Goal: Task Accomplishment & Management: Manage account settings

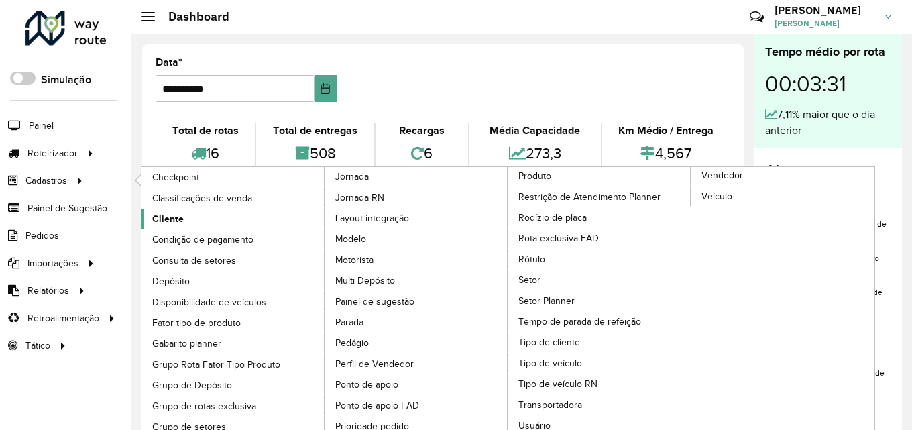
click at [168, 221] on span "Cliente" at bounding box center [168, 219] width 32 height 14
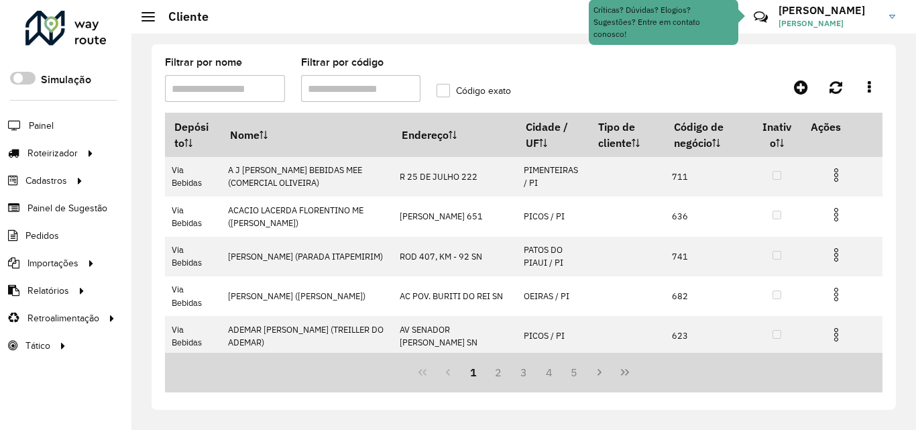
click at [328, 83] on input "Filtrar por código" at bounding box center [361, 88] width 120 height 27
paste input "*****"
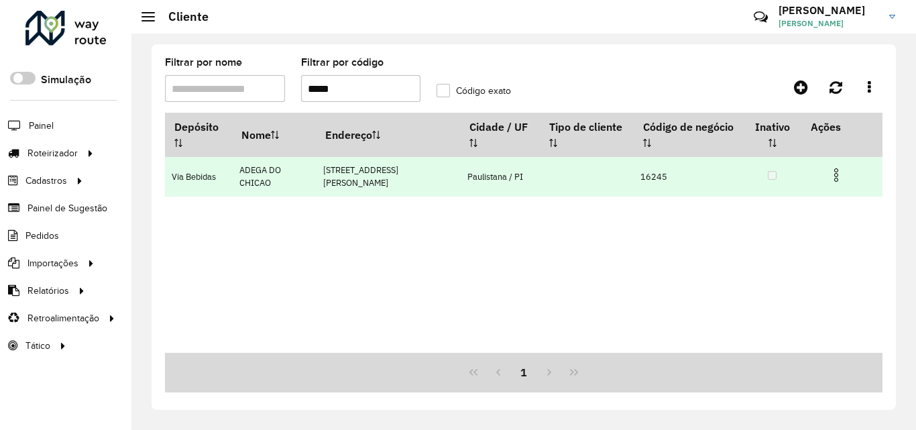
type input "*****"
drag, startPoint x: 239, startPoint y: 168, endPoint x: 275, endPoint y: 190, distance: 42.1
click at [275, 190] on td "ADEGA DO CHICAO" at bounding box center [274, 177] width 84 height 40
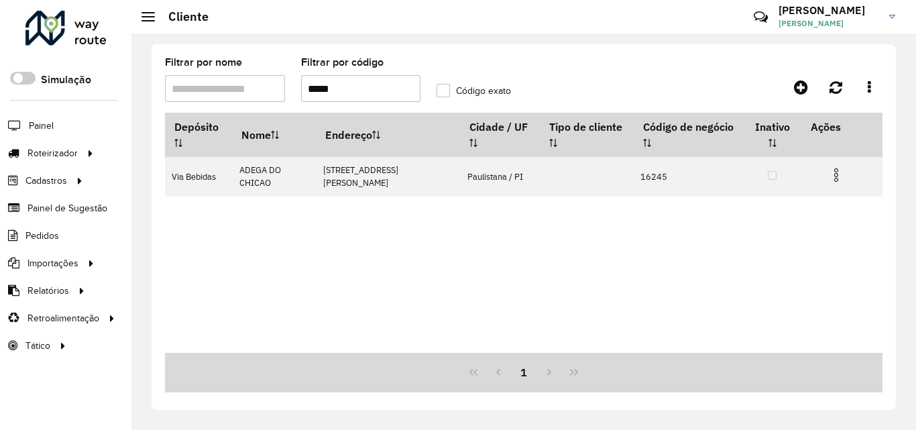
click at [265, 227] on div "Depósito Nome Endereço Cidade / UF Tipo de cliente Código de negócio Inativo Aç…" at bounding box center [523, 233] width 717 height 240
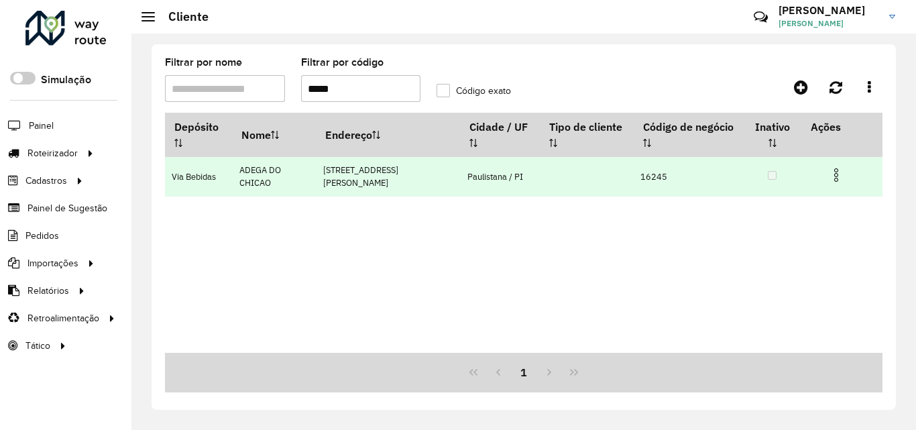
click at [838, 172] on img at bounding box center [836, 175] width 16 height 16
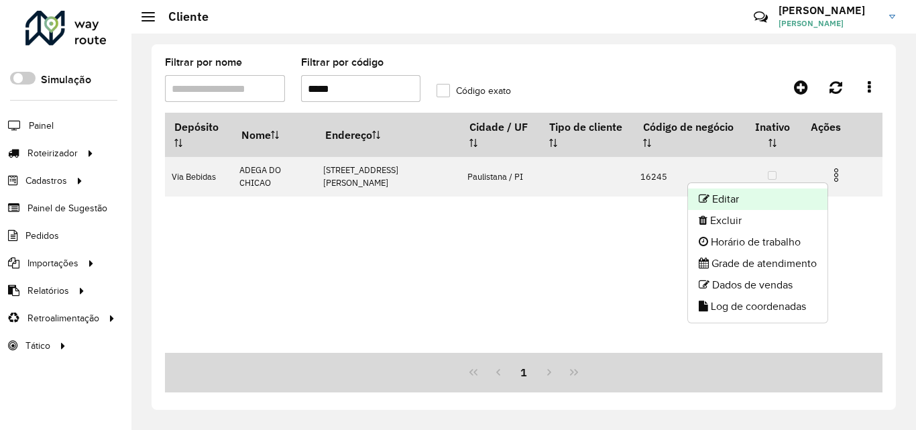
click at [770, 197] on li "Editar" at bounding box center [757, 198] width 139 height 21
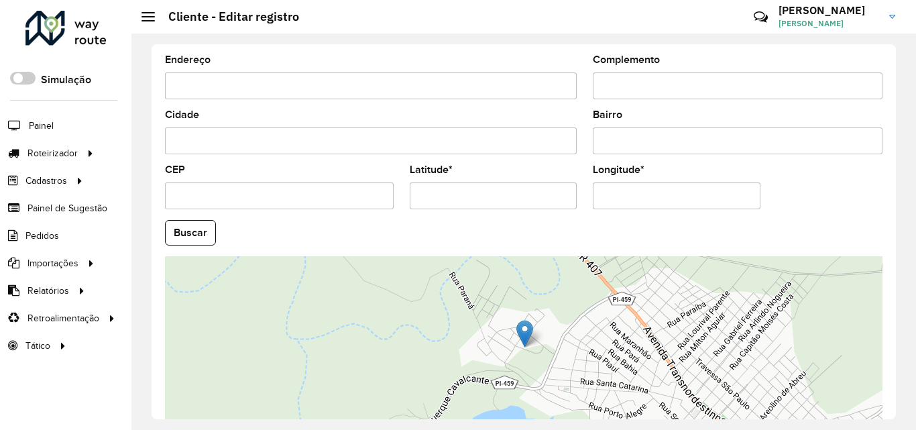
scroll to position [507, 0]
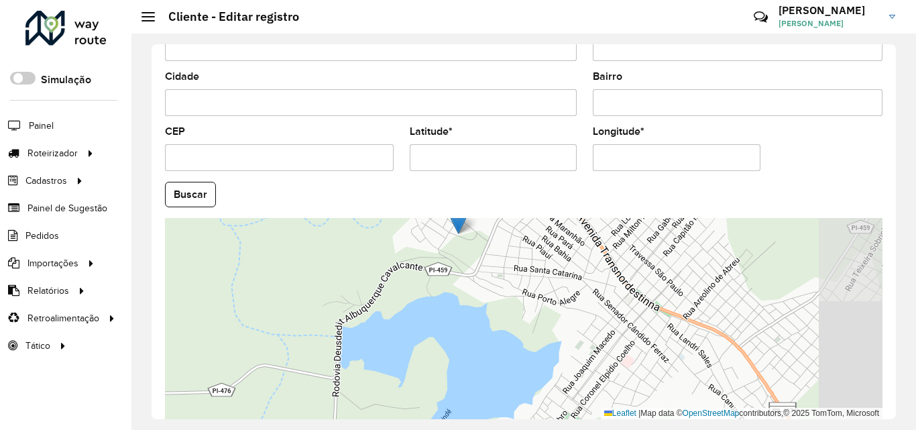
drag, startPoint x: 599, startPoint y: 376, endPoint x: 532, endPoint y: 301, distance: 100.2
click at [532, 301] on div "Leaflet | Map data © OpenStreetMap contributors,© 2025 TomTom, Microsoft" at bounding box center [523, 318] width 717 height 201
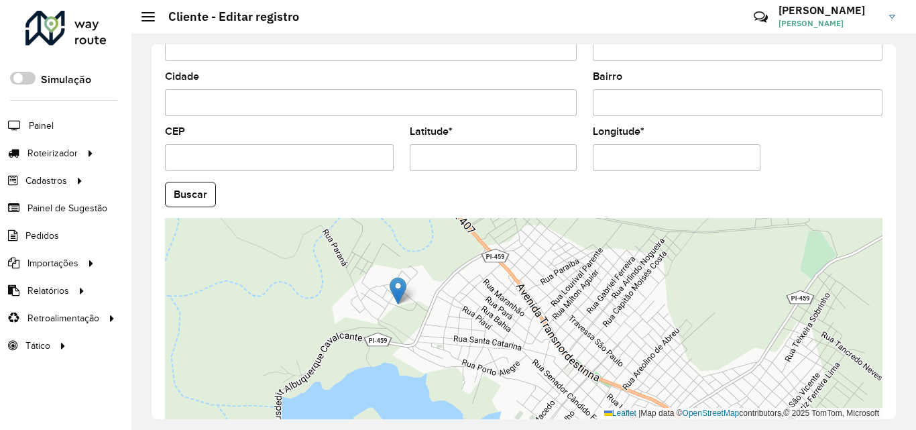
drag, startPoint x: 519, startPoint y: 266, endPoint x: 459, endPoint y: 336, distance: 92.7
click at [459, 336] on div "Leaflet | Map data © OpenStreetMap contributors,© 2025 TomTom, Microsoft" at bounding box center [523, 318] width 717 height 201
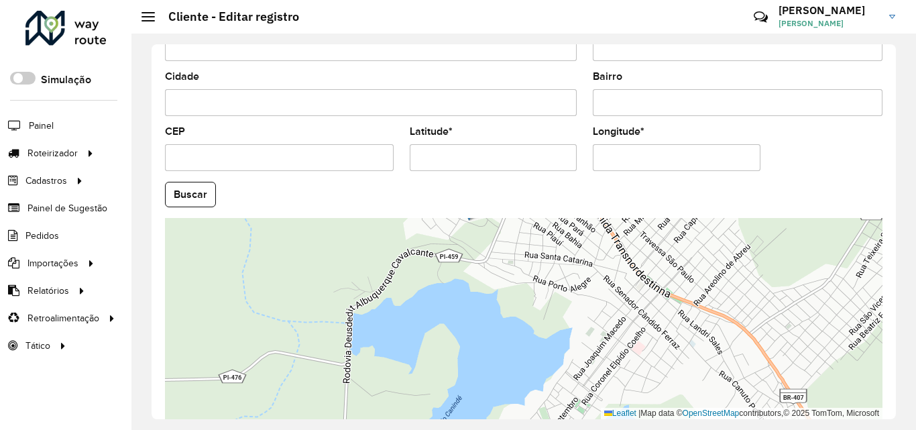
drag, startPoint x: 447, startPoint y: 353, endPoint x: 517, endPoint y: 271, distance: 107.4
click at [517, 271] on div "Leaflet | Map data © OpenStreetMap contributors,© 2025 TomTom, Microsoft" at bounding box center [523, 318] width 717 height 201
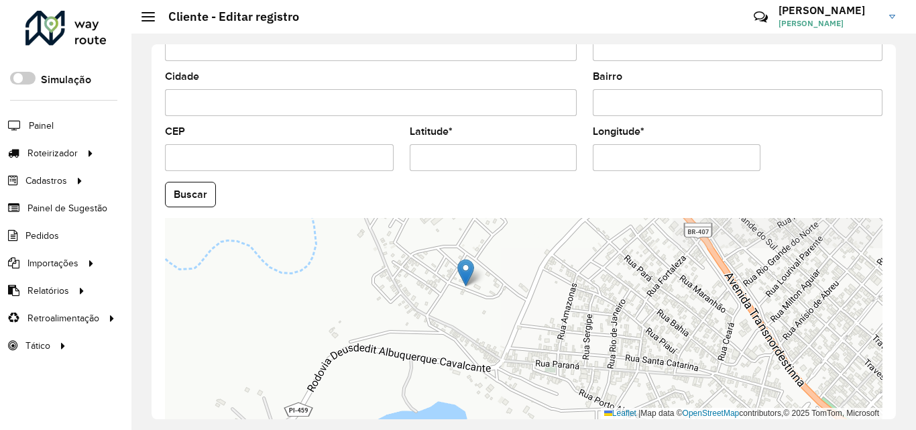
drag, startPoint x: 495, startPoint y: 245, endPoint x: 495, endPoint y: 348, distance: 103.2
click at [495, 348] on div "Leaflet | Map data © OpenStreetMap contributors,© 2025 TomTom, Microsoft" at bounding box center [523, 318] width 717 height 201
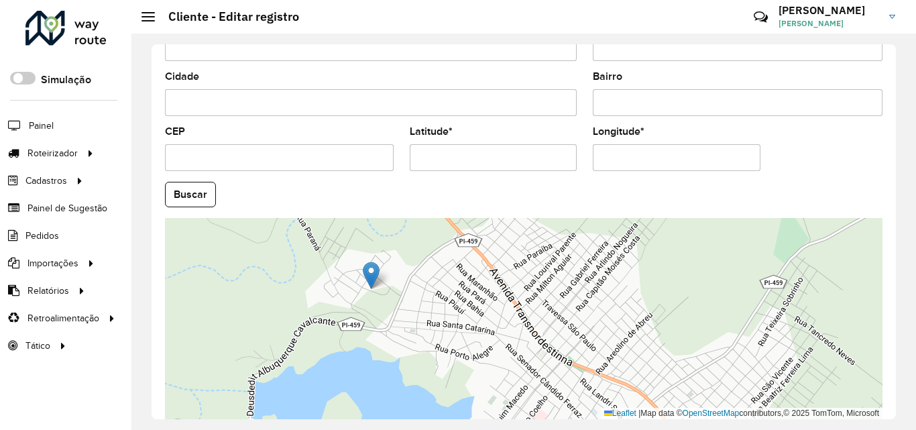
drag, startPoint x: 544, startPoint y: 263, endPoint x: 426, endPoint y: 286, distance: 120.7
click at [426, 286] on div "Leaflet | Map data © OpenStreetMap contributors,© 2025 TomTom, Microsoft" at bounding box center [523, 318] width 717 height 201
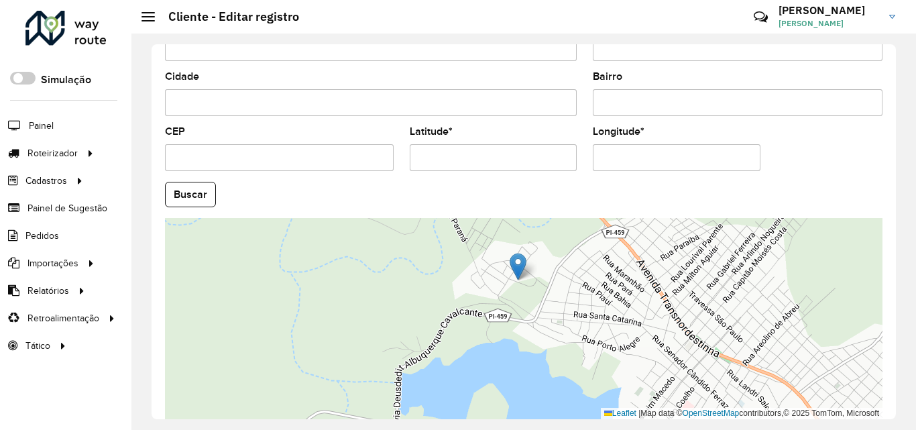
drag, startPoint x: 511, startPoint y: 390, endPoint x: 658, endPoint y: 381, distance: 147.0
click at [658, 381] on div "Leaflet | Map data © OpenStreetMap contributors,© 2025 TomTom, Microsoft" at bounding box center [523, 318] width 717 height 201
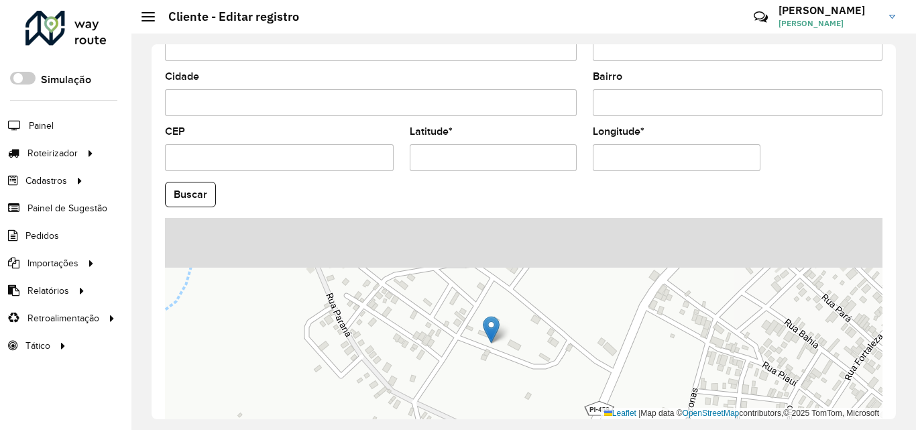
drag, startPoint x: 504, startPoint y: 265, endPoint x: 497, endPoint y: 369, distance: 104.8
click at [497, 369] on div "Leaflet | Map data © OpenStreetMap contributors,© 2025 TomTom, Microsoft" at bounding box center [523, 318] width 717 height 201
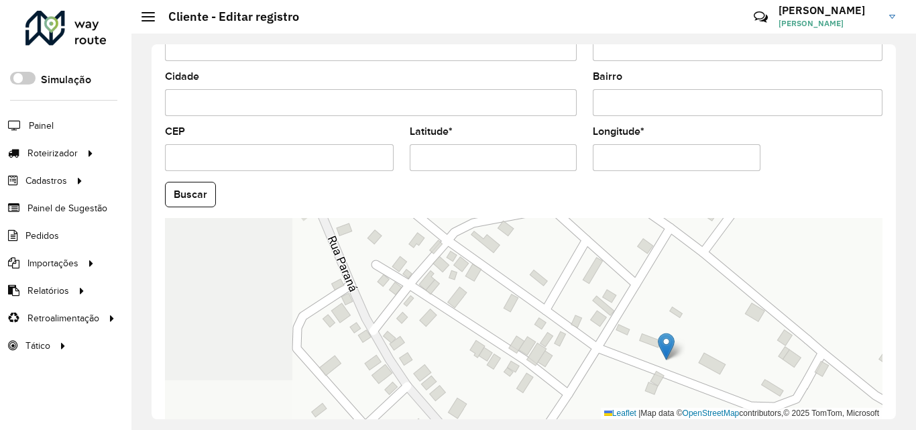
drag, startPoint x: 477, startPoint y: 395, endPoint x: 668, endPoint y: 404, distance: 191.9
click at [668, 404] on div "Leaflet | Map data © OpenStreetMap contributors,© 2025 TomTom, Microsoft" at bounding box center [523, 318] width 717 height 201
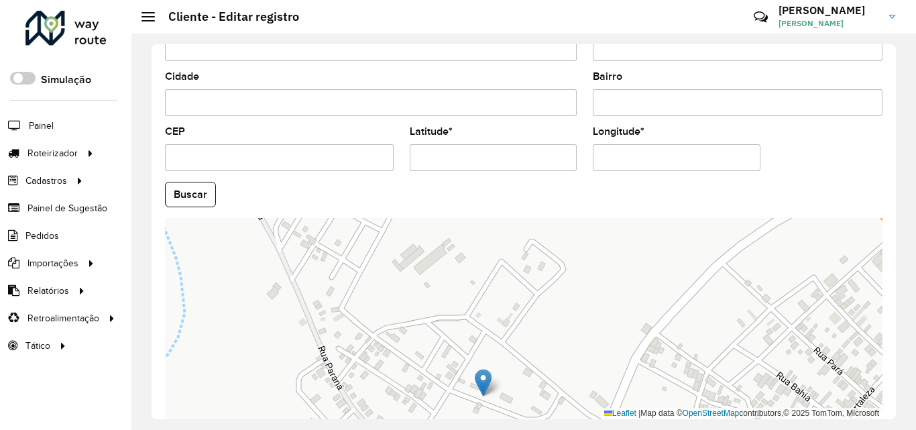
drag, startPoint x: 540, startPoint y: 273, endPoint x: 463, endPoint y: 365, distance: 119.9
click at [463, 365] on div "Leaflet | Map data © OpenStreetMap contributors,© 2025 TomTom, Microsoft" at bounding box center [523, 318] width 717 height 201
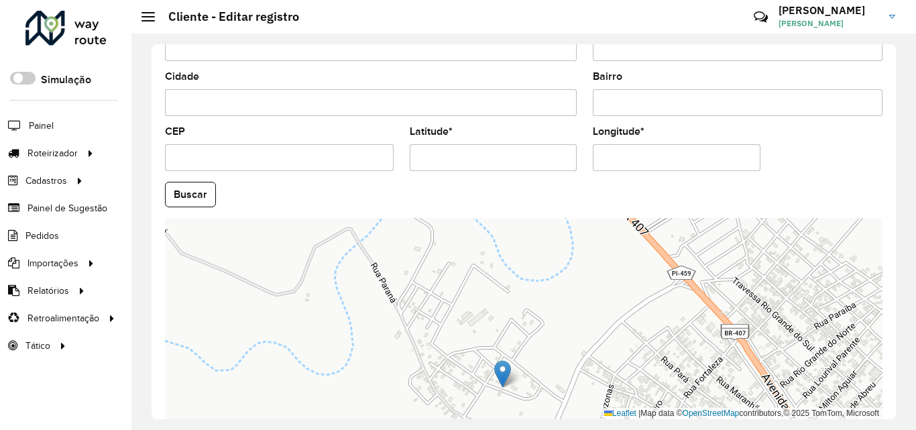
drag, startPoint x: 519, startPoint y: 271, endPoint x: 577, endPoint y: 287, distance: 59.7
click at [577, 287] on div "Leaflet | Map data © OpenStreetMap contributors,© 2025 TomTom, Microsoft" at bounding box center [523, 318] width 717 height 201
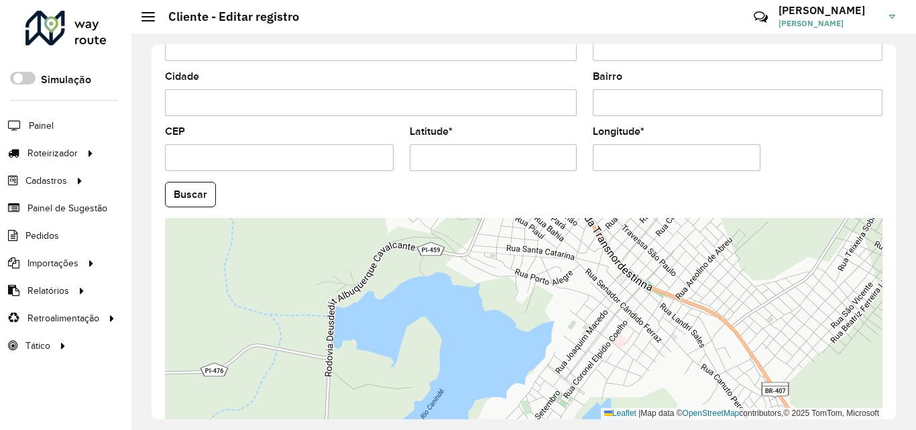
drag, startPoint x: 728, startPoint y: 387, endPoint x: 584, endPoint y: 245, distance: 202.9
click at [584, 245] on div "Leaflet | Map data © OpenStreetMap contributors,© 2025 TomTom, Microsoft" at bounding box center [523, 318] width 717 height 201
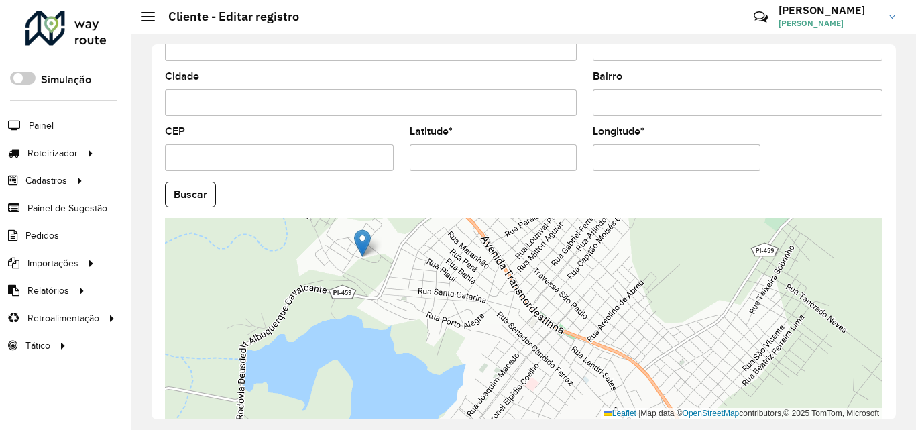
drag, startPoint x: 757, startPoint y: 308, endPoint x: 669, endPoint y: 351, distance: 98.3
click at [669, 351] on div "Leaflet | Map data © OpenStreetMap contributors,© 2025 TomTom, Microsoft" at bounding box center [523, 318] width 717 height 201
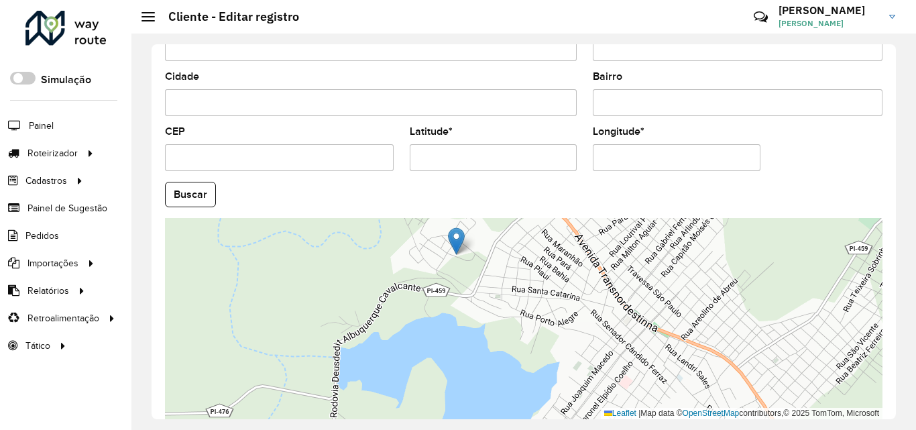
drag, startPoint x: 597, startPoint y: 285, endPoint x: 691, endPoint y: 283, distance: 93.9
click at [691, 283] on div "Leaflet | Map data © OpenStreetMap contributors,© 2025 TomTom, Microsoft" at bounding box center [523, 318] width 717 height 201
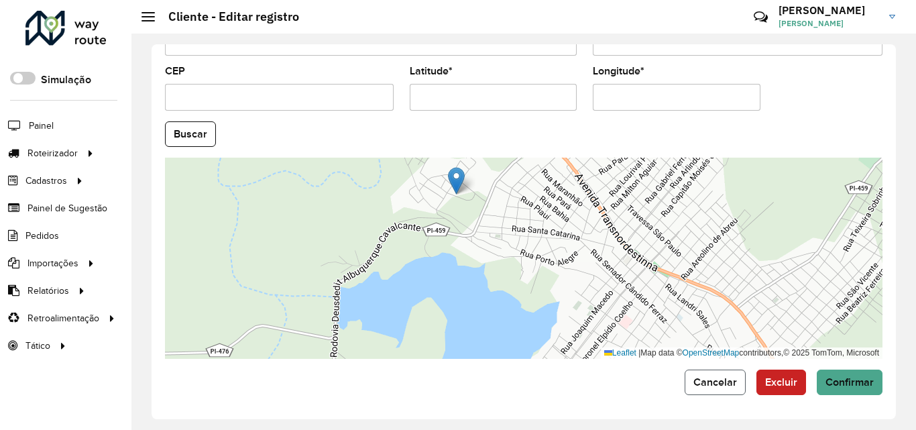
click at [708, 393] on button "Cancelar" at bounding box center [714, 381] width 61 height 25
